Goal: Information Seeking & Learning: Find specific fact

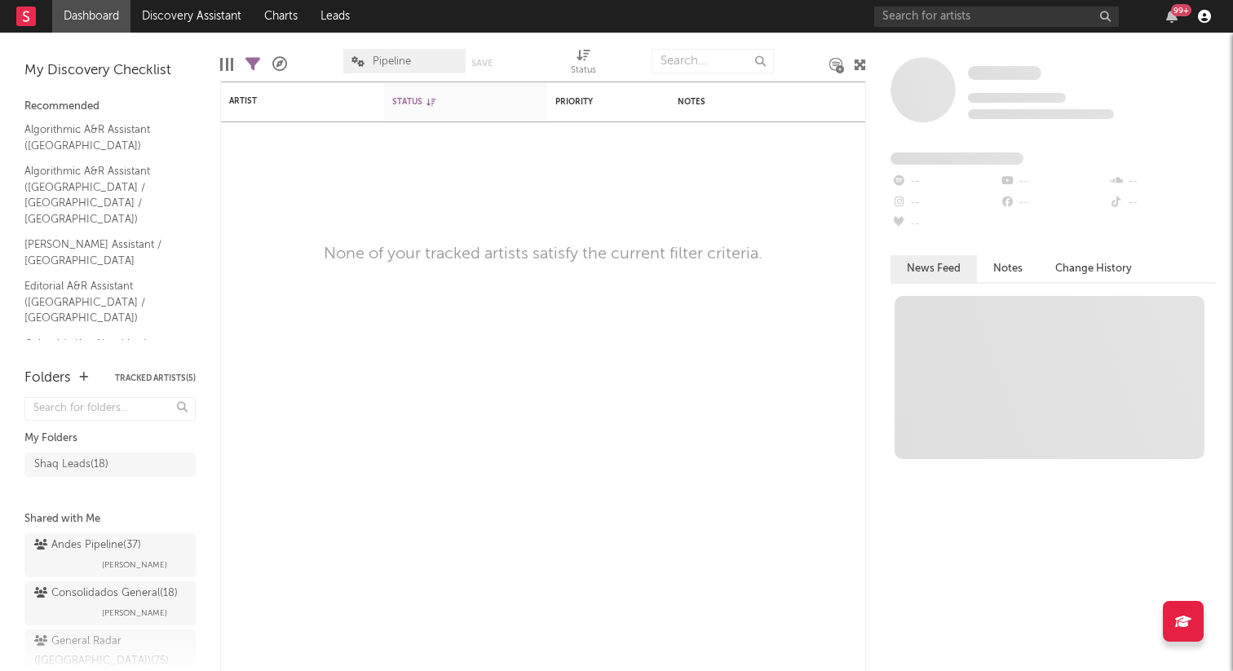
click at [1204, 23] on icon "button" at bounding box center [1204, 16] width 13 height 13
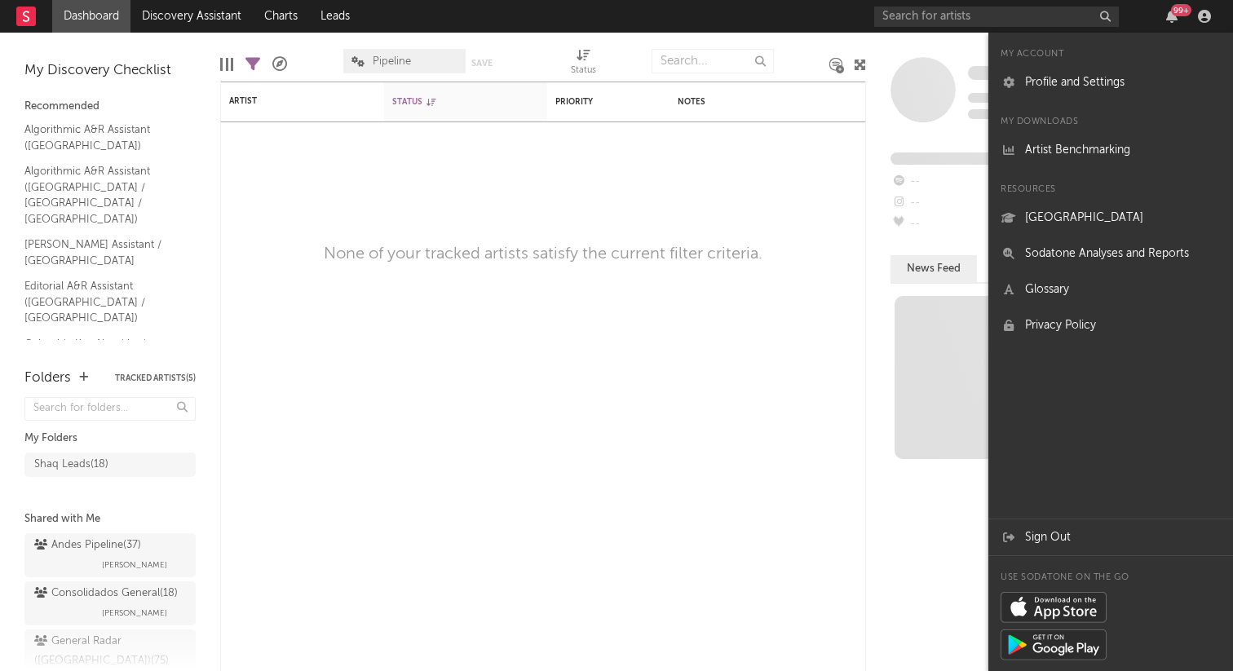
click at [22, 19] on rect at bounding box center [26, 17] width 20 height 20
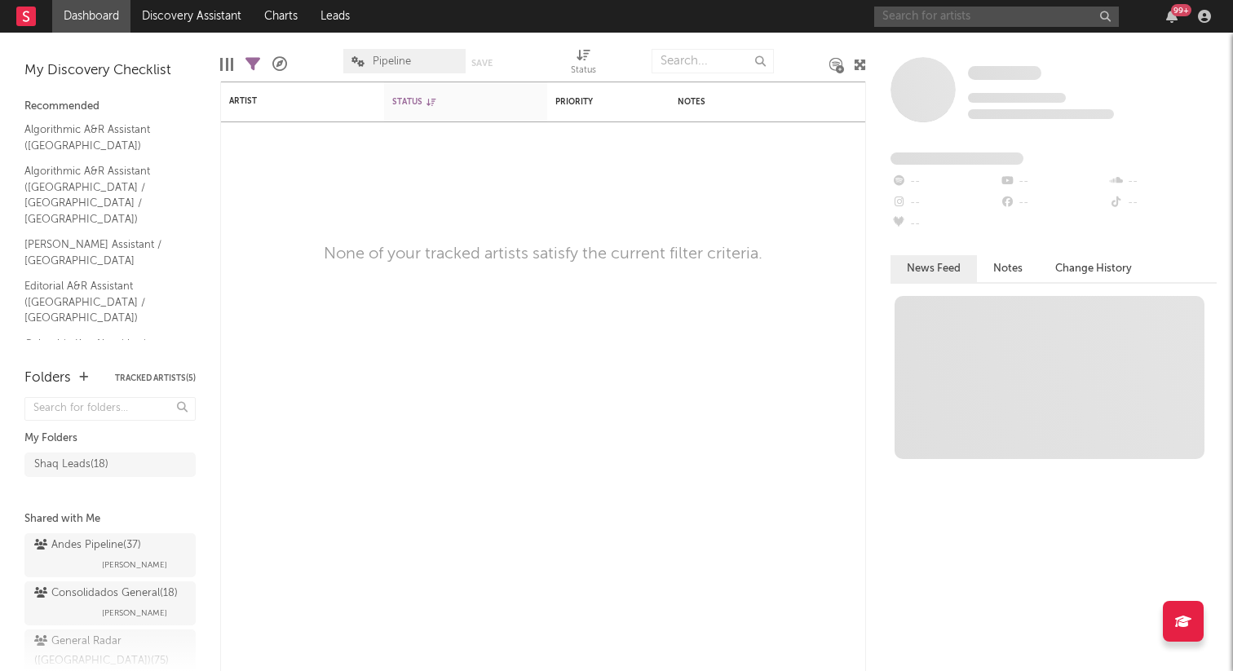
click at [911, 16] on input "text" at bounding box center [996, 17] width 245 height 20
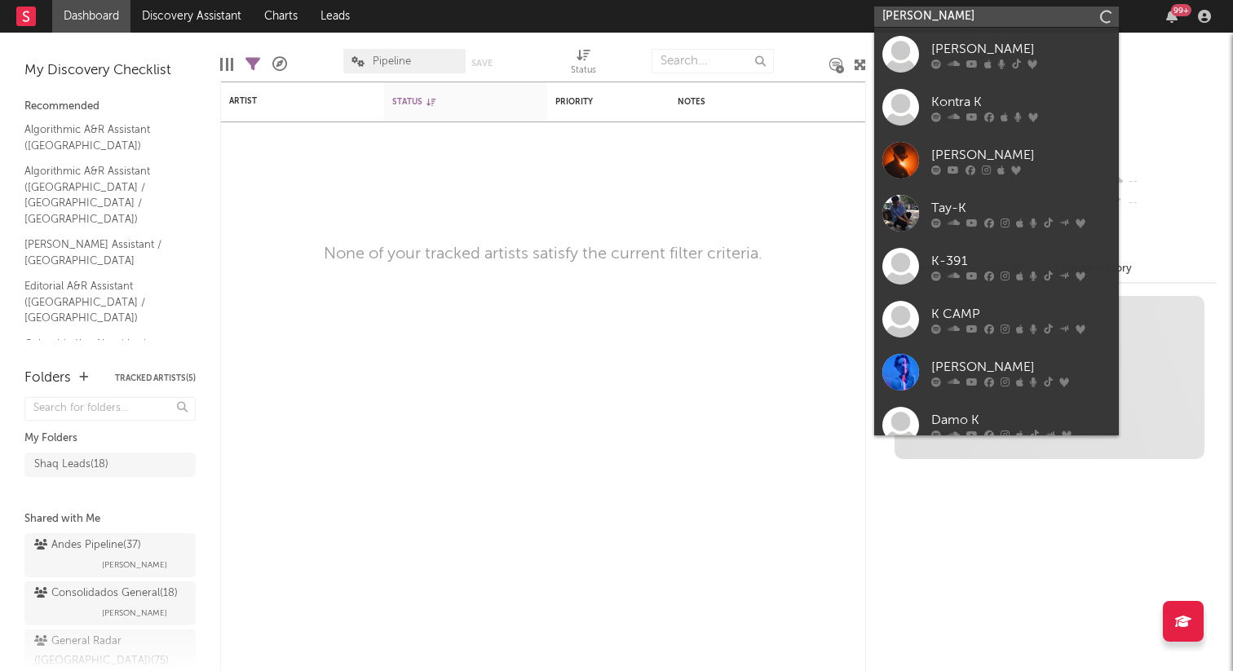
type input "[PERSON_NAME]"
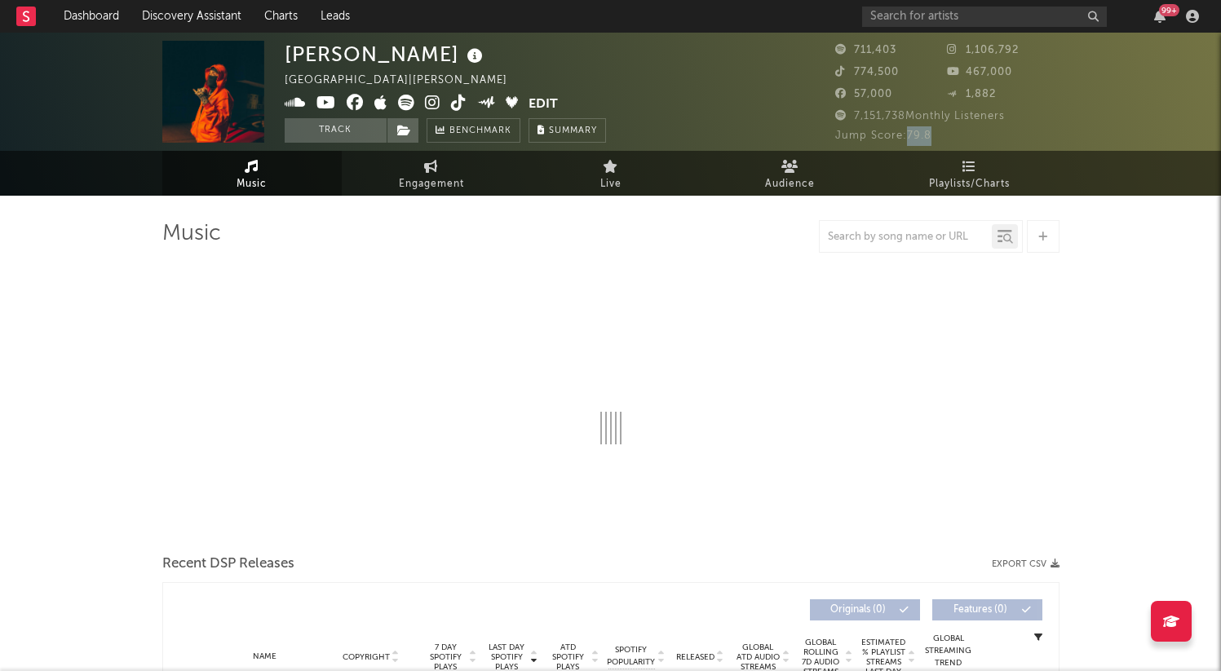
drag, startPoint x: 937, startPoint y: 135, endPoint x: 907, endPoint y: 138, distance: 30.3
click at [907, 138] on div "Jump Score: 79.8" at bounding box center [947, 136] width 224 height 20
copy span "79.8"
select select "6m"
